Goal: Communication & Community: Ask a question

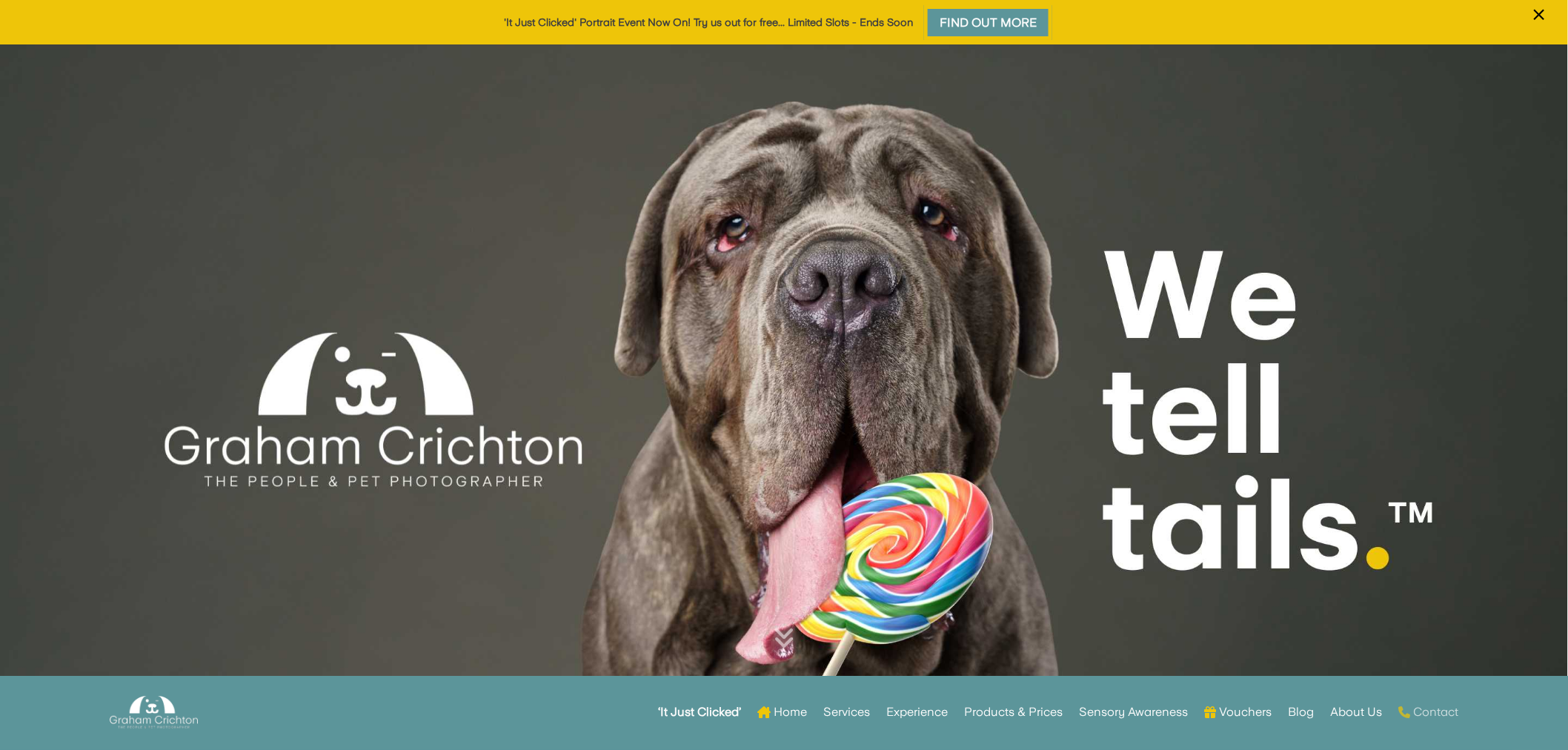
click at [1458, 720] on link "Contact" at bounding box center [1429, 711] width 60 height 58
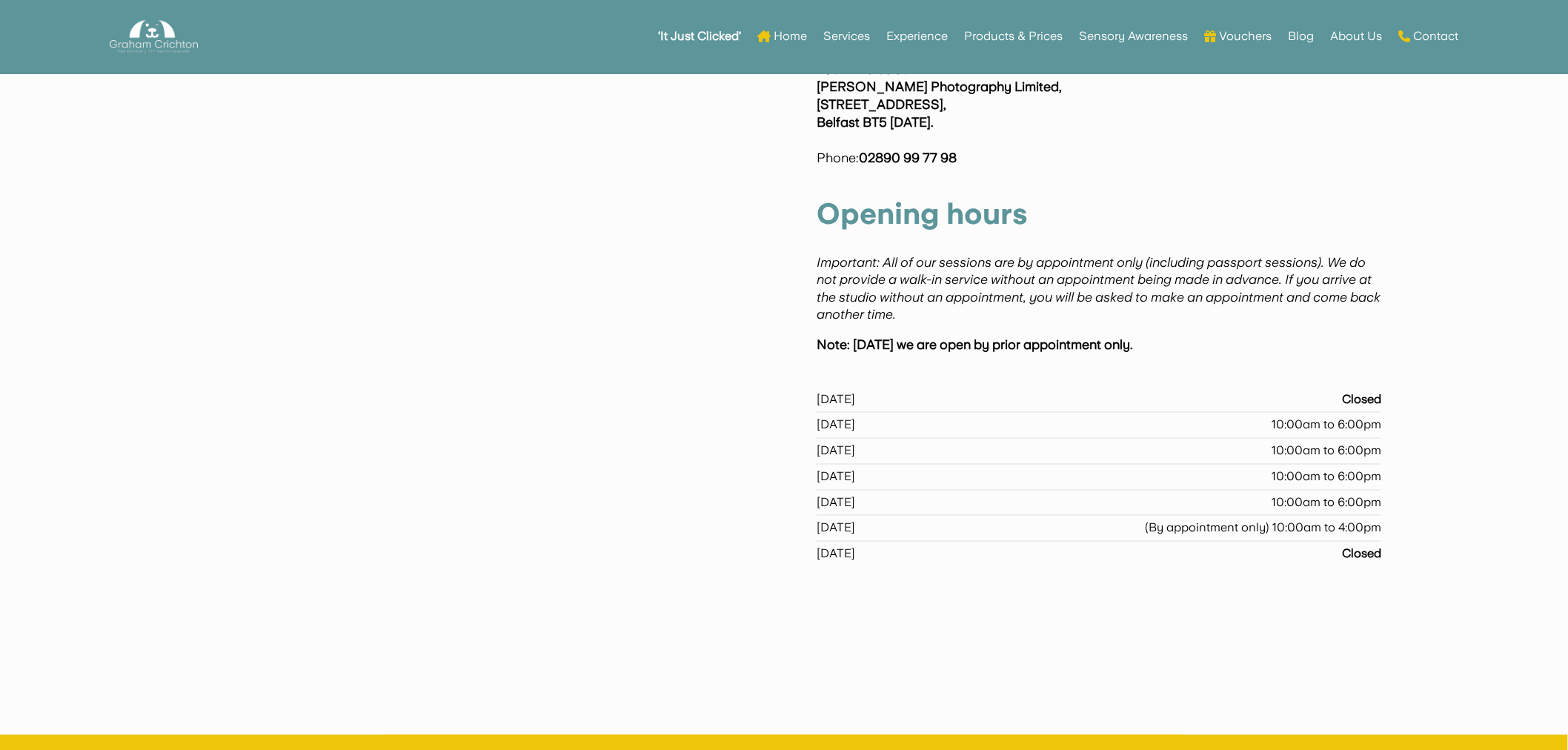
scroll to position [868, 0]
